Goal: Task Accomplishment & Management: Complete application form

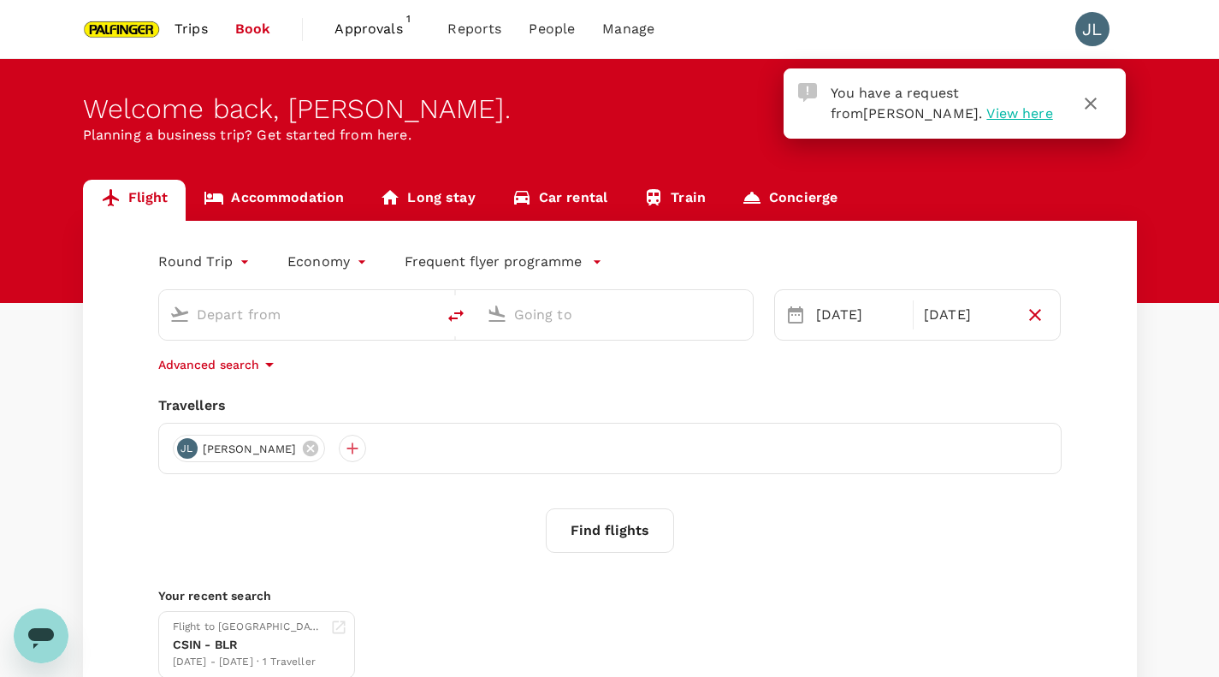
type input "[GEOGRAPHIC_DATA], [GEOGRAPHIC_DATA] (any)"
type input "Tan Son Nhat Intl (SGN)"
click at [987, 112] on span "View here" at bounding box center [1020, 113] width 66 height 16
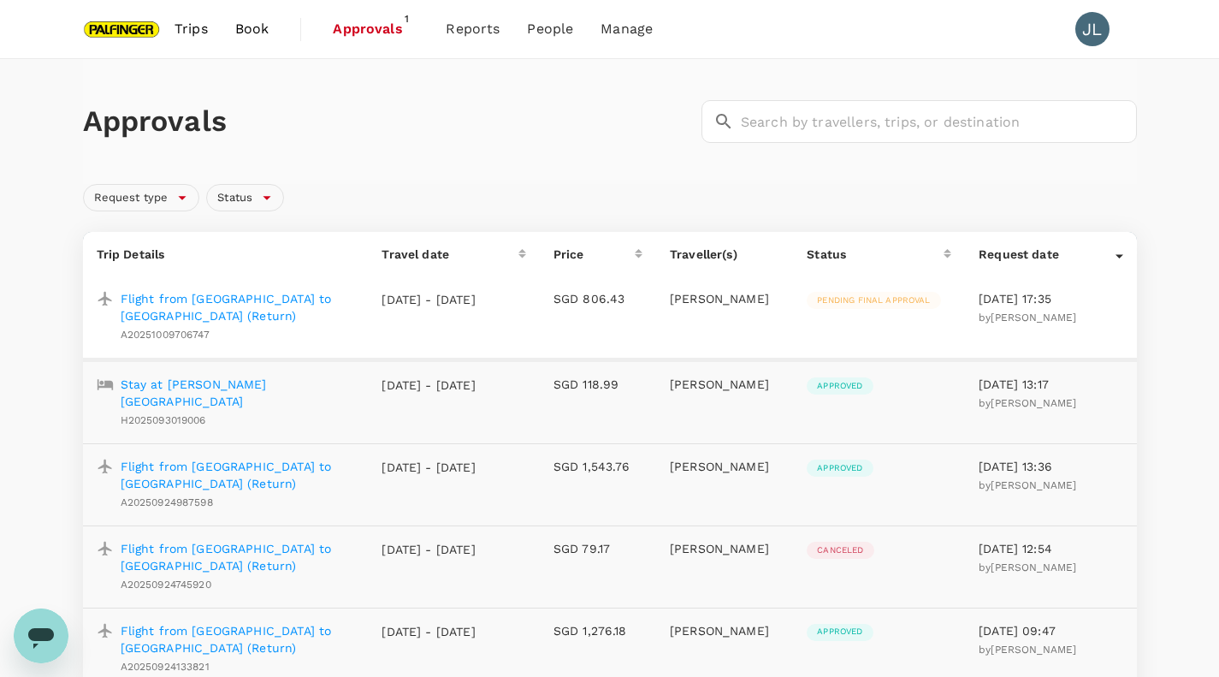
click at [284, 292] on p "Flight from [GEOGRAPHIC_DATA] to [GEOGRAPHIC_DATA] (Return)" at bounding box center [238, 307] width 234 height 34
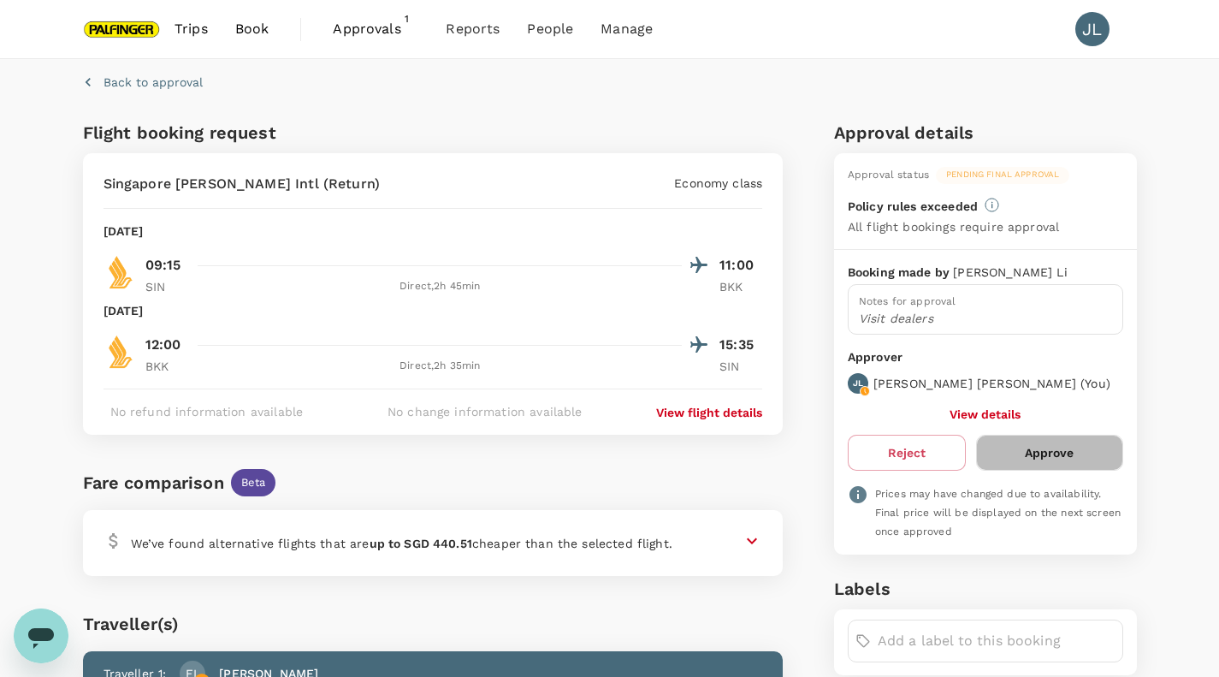
click at [1044, 442] on button "Approve" at bounding box center [1049, 453] width 146 height 36
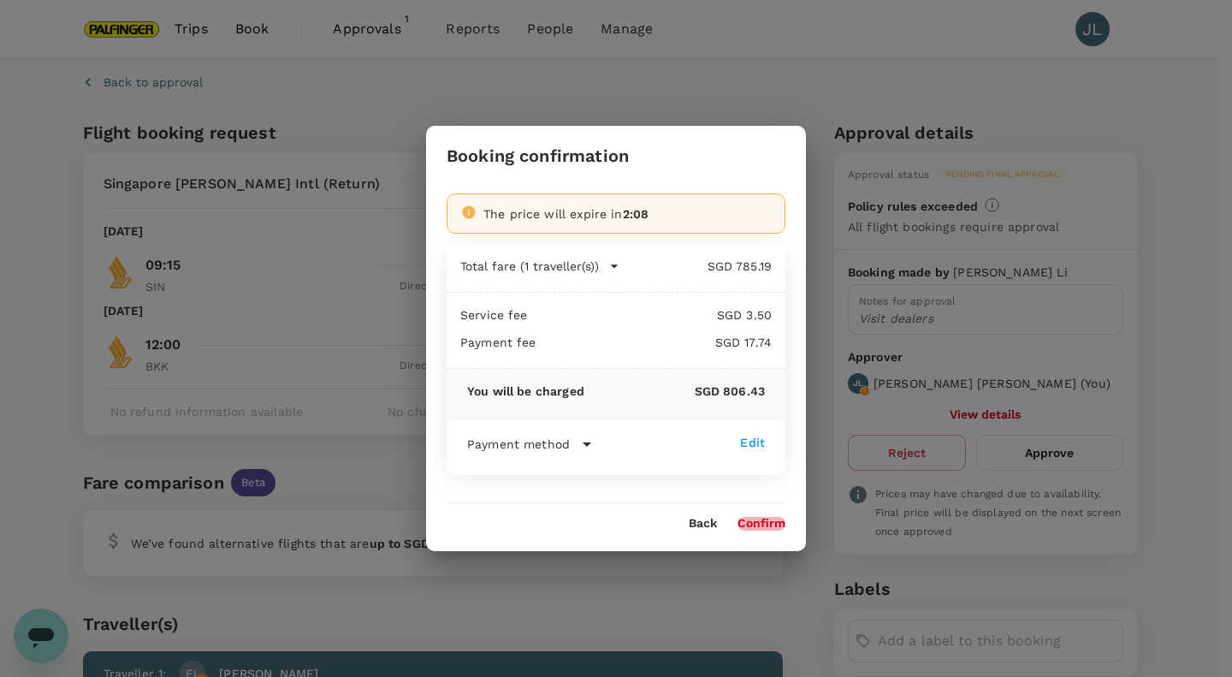
click at [772, 525] on button "Confirm" at bounding box center [762, 524] width 48 height 14
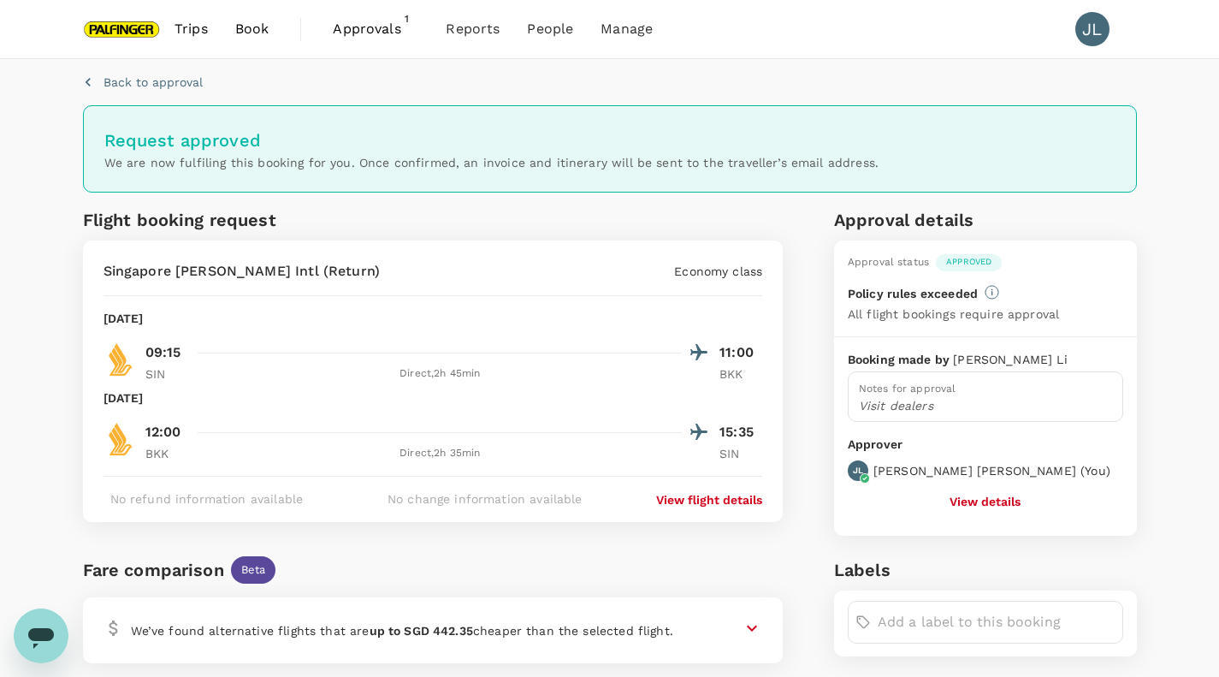
click at [377, 28] on span "Approvals" at bounding box center [376, 29] width 86 height 21
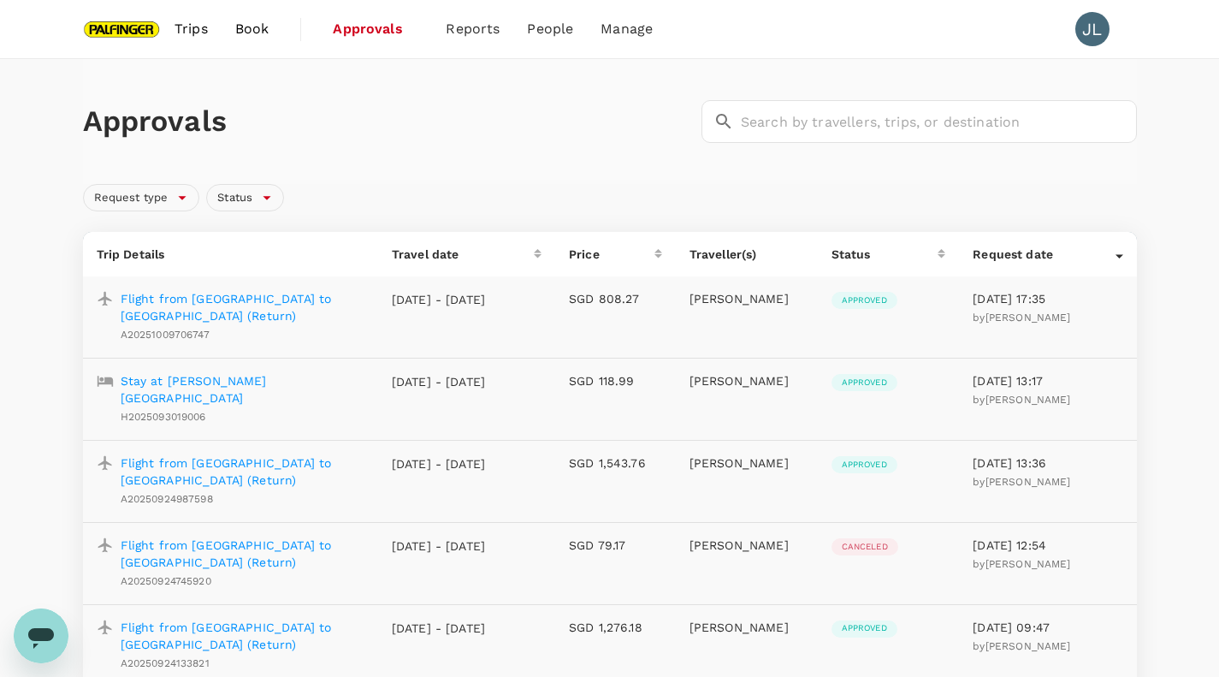
click at [193, 28] on span "Trips" at bounding box center [191, 29] width 33 height 21
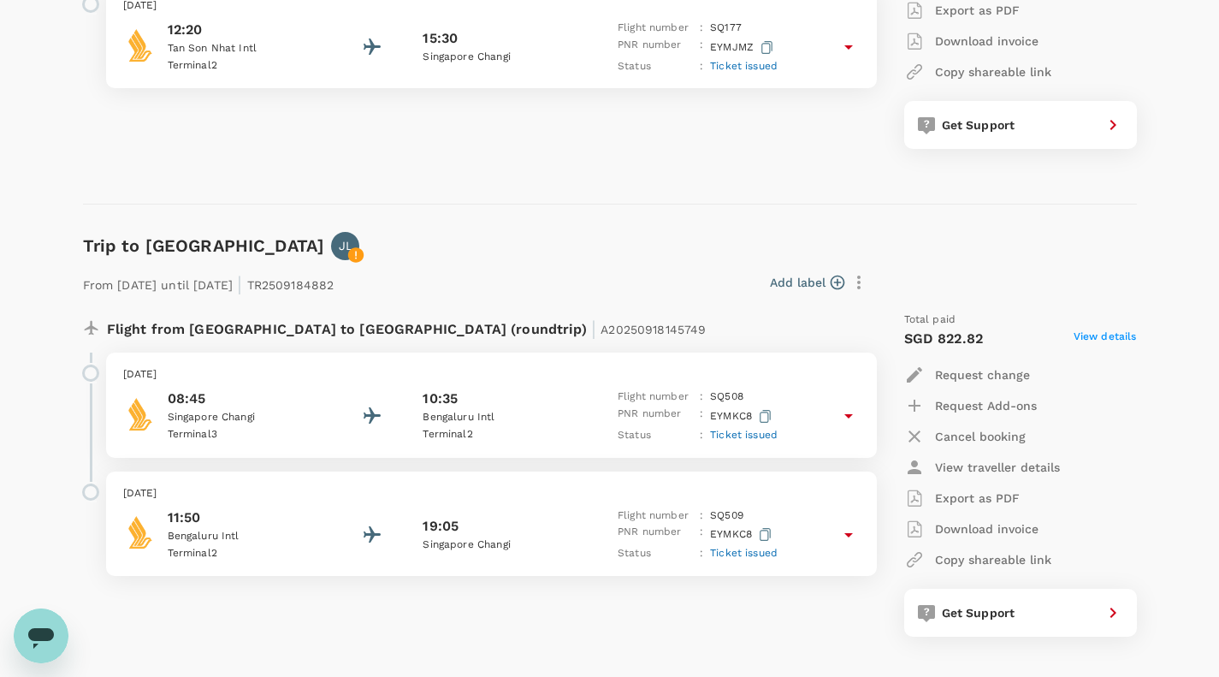
scroll to position [511, 0]
